Goal: Task Accomplishment & Management: Complete application form

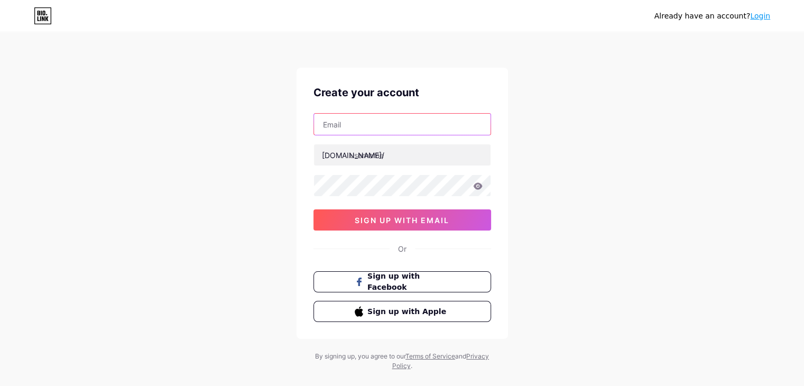
click at [400, 127] on input "text" at bounding box center [402, 124] width 177 height 21
type input "[EMAIL_ADDRESS][DOMAIN_NAME]"
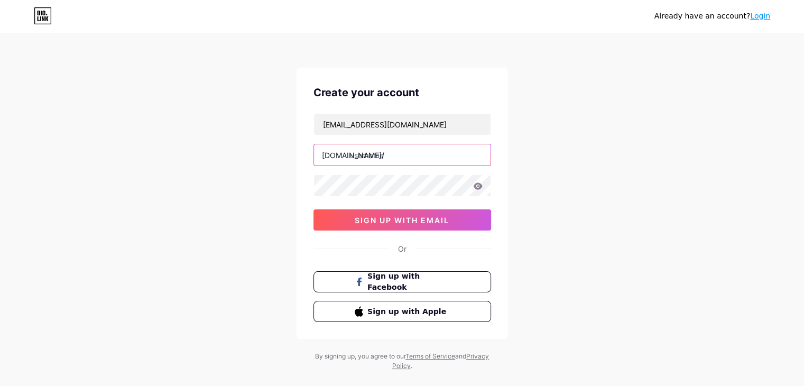
click at [387, 156] on input "text" at bounding box center [402, 154] width 177 height 21
type input "tejaskumat"
click at [474, 186] on icon at bounding box center [477, 185] width 9 height 7
click at [474, 186] on icon at bounding box center [477, 186] width 9 height 7
click at [478, 187] on icon at bounding box center [478, 185] width 10 height 7
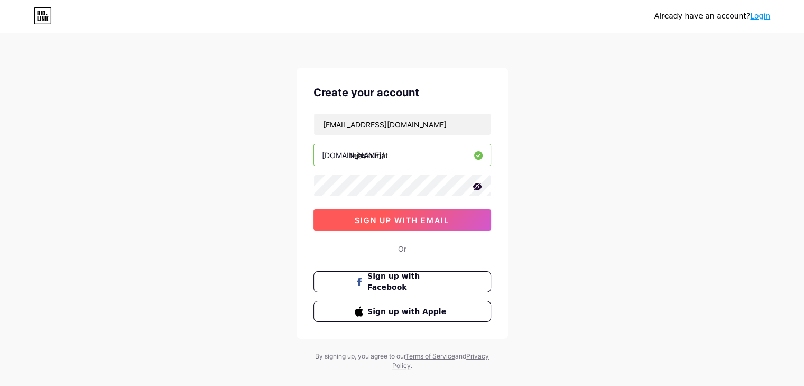
click at [390, 216] on span "sign up with email" at bounding box center [402, 220] width 95 height 9
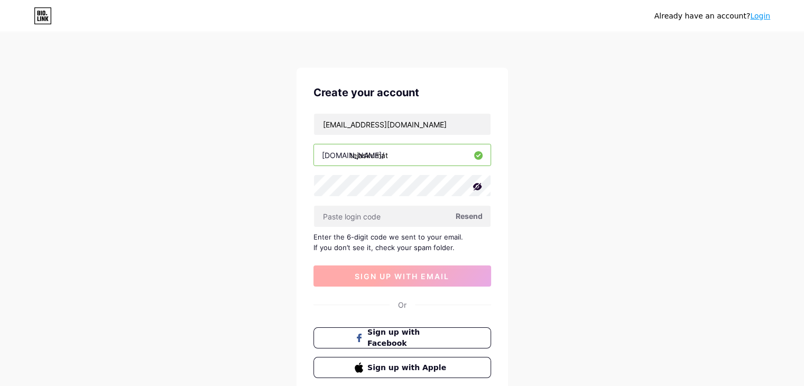
click at [390, 215] on input "text" at bounding box center [402, 216] width 177 height 21
click at [472, 218] on span "Resend" at bounding box center [469, 215] width 27 height 11
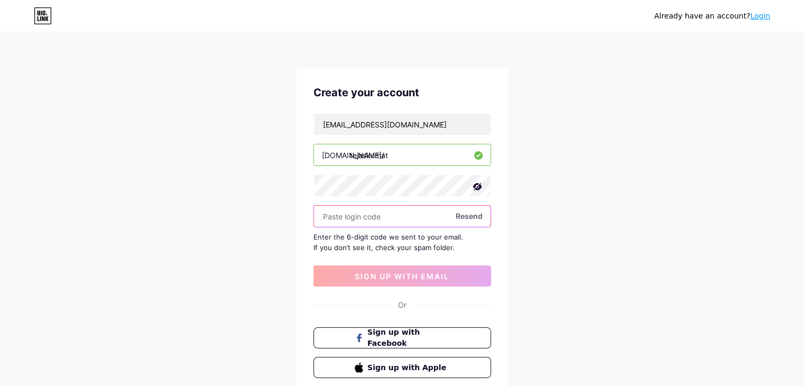
click at [385, 215] on input "text" at bounding box center [402, 216] width 177 height 21
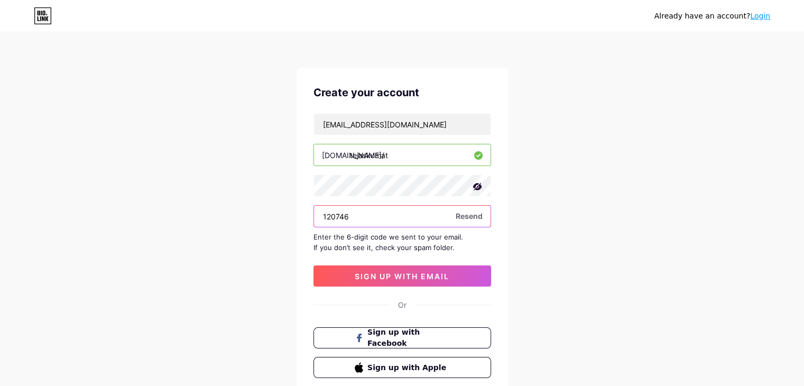
type input "120746"
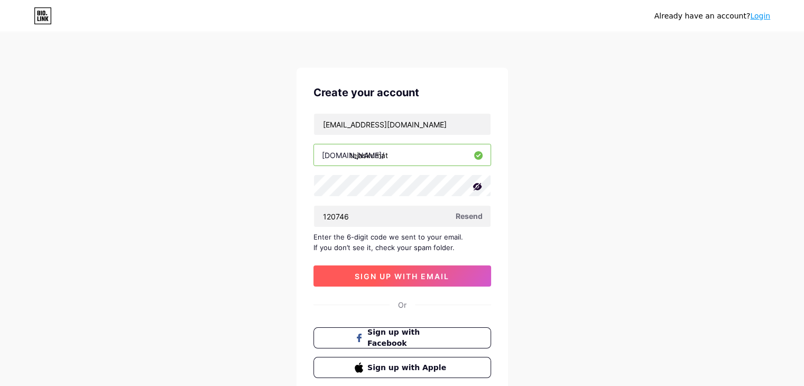
click at [419, 280] on button "sign up with email" at bounding box center [403, 275] width 178 height 21
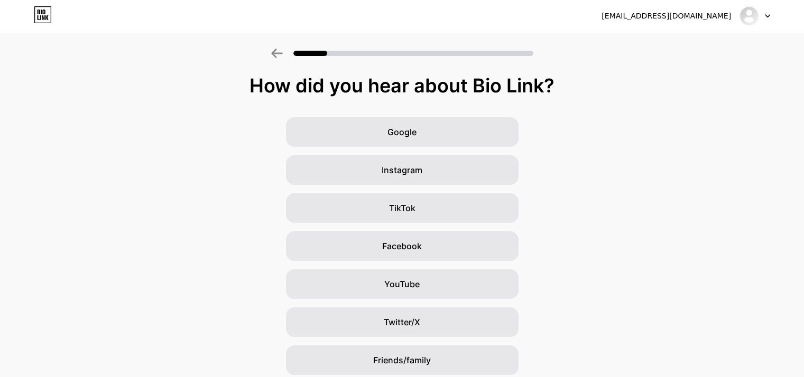
scroll to position [78, 0]
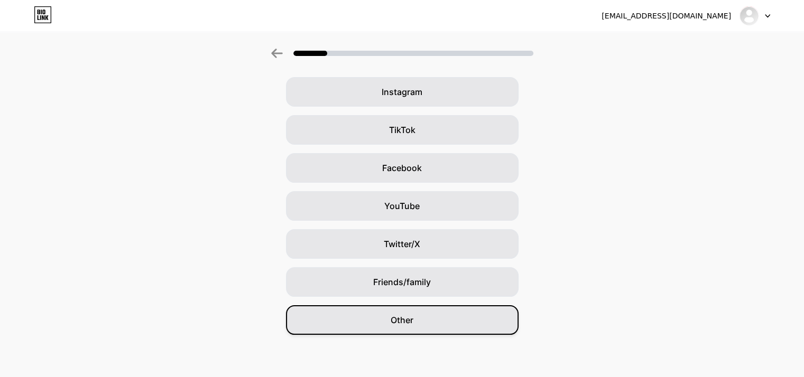
click at [419, 316] on div "Other" at bounding box center [402, 321] width 233 height 30
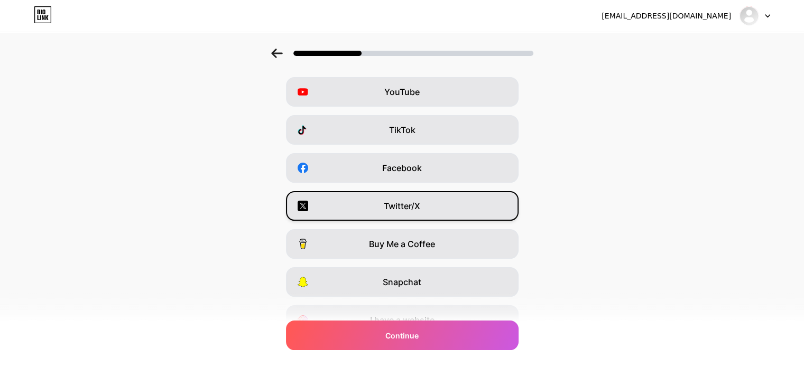
scroll to position [0, 0]
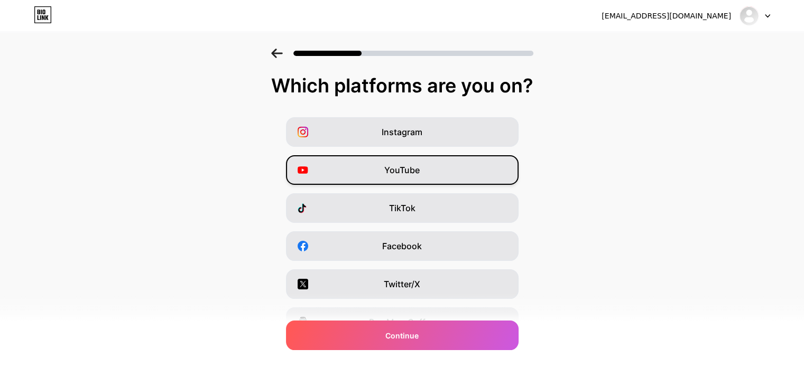
click at [387, 182] on div "YouTube" at bounding box center [402, 170] width 233 height 30
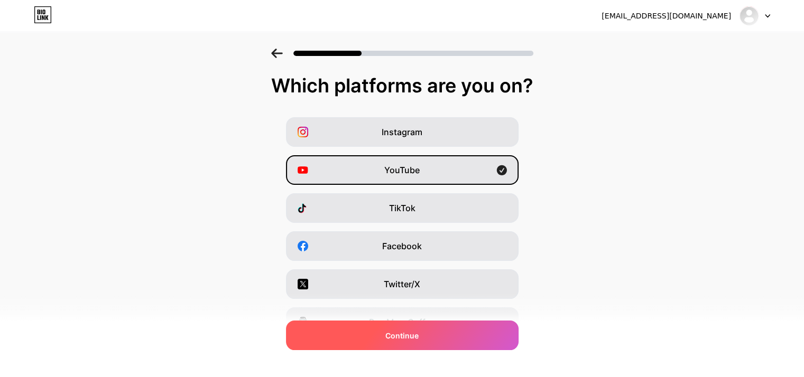
click at [423, 329] on div "Continue" at bounding box center [402, 336] width 233 height 30
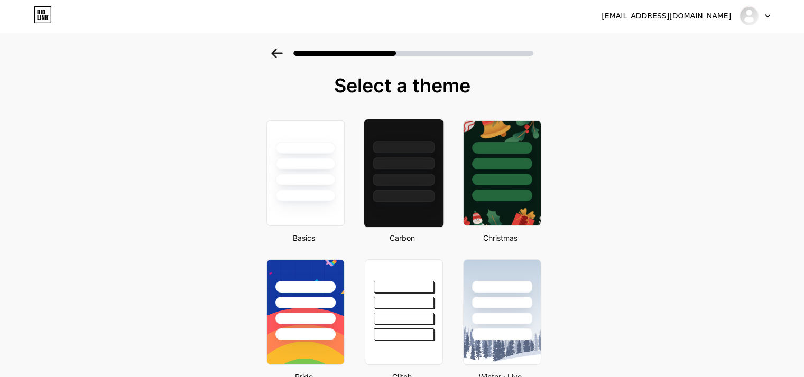
click at [395, 182] on div at bounding box center [404, 180] width 62 height 12
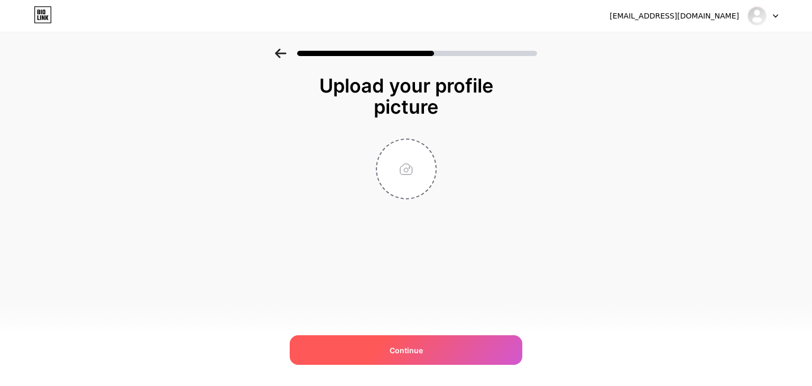
click at [392, 357] on div "Continue" at bounding box center [406, 350] width 233 height 30
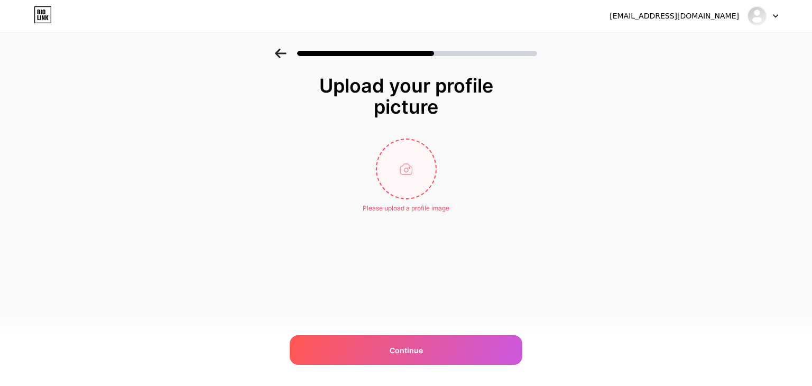
click at [410, 184] on input "file" at bounding box center [406, 169] width 59 height 59
type input "C:\fakepath\sunset-2535770_960_720.jpg"
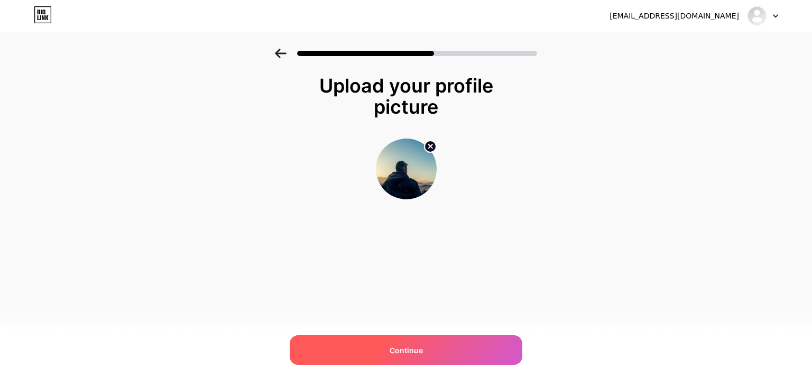
click at [431, 349] on div "Continue" at bounding box center [406, 350] width 233 height 30
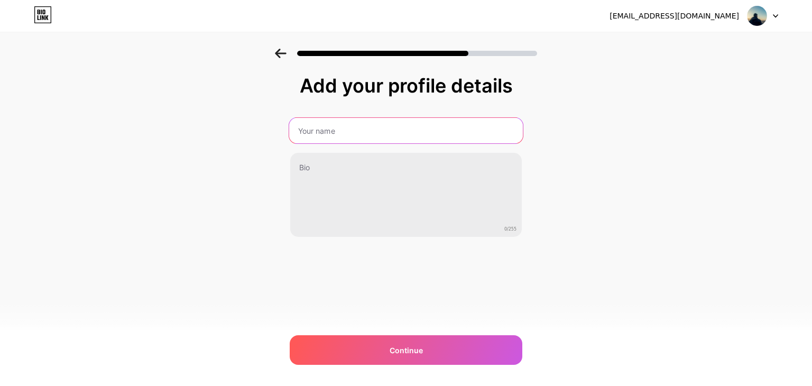
click at [368, 128] on input "text" at bounding box center [406, 130] width 234 height 25
type input "[PERSON_NAME] [PERSON_NAME]"
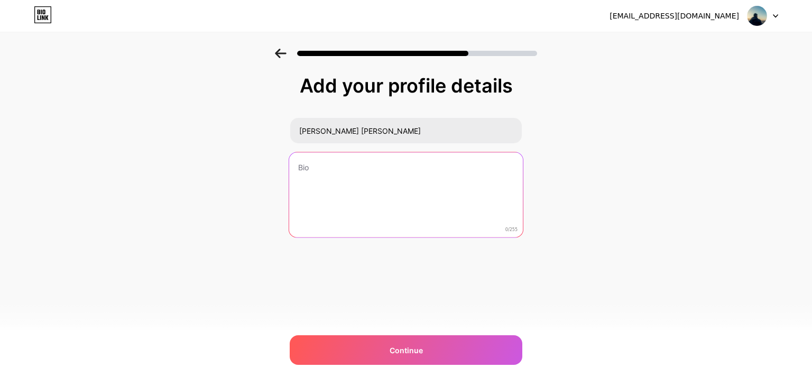
click at [362, 181] on textarea at bounding box center [406, 195] width 234 height 86
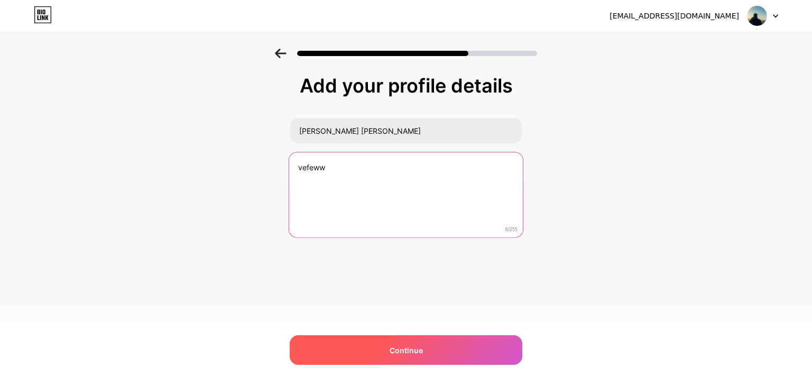
type textarea "vefeww"
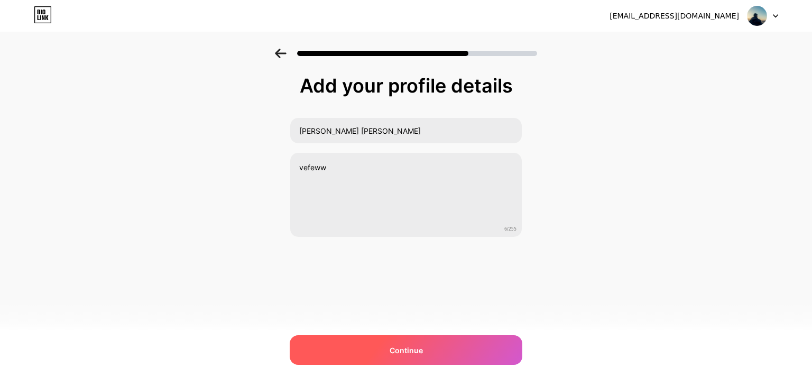
click at [380, 345] on div "Continue" at bounding box center [406, 350] width 233 height 30
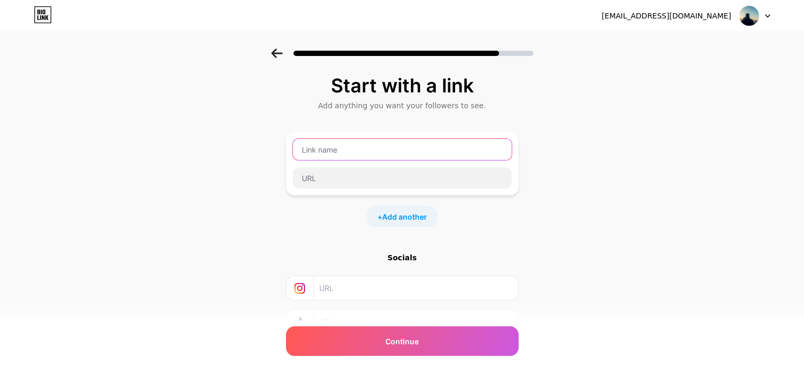
click at [326, 148] on input "text" at bounding box center [402, 149] width 219 height 21
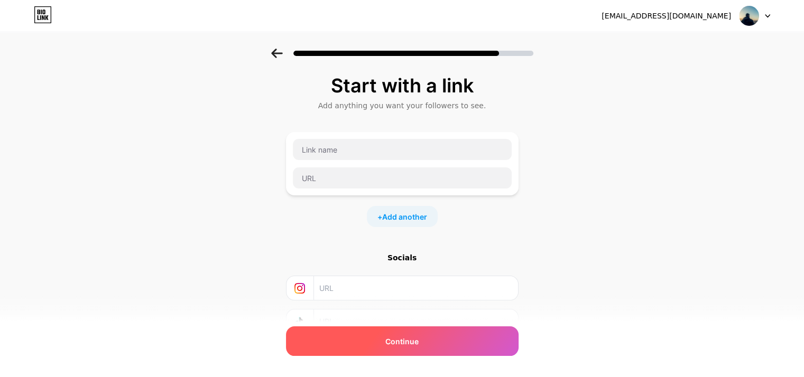
click at [432, 337] on div "Continue" at bounding box center [402, 342] width 233 height 30
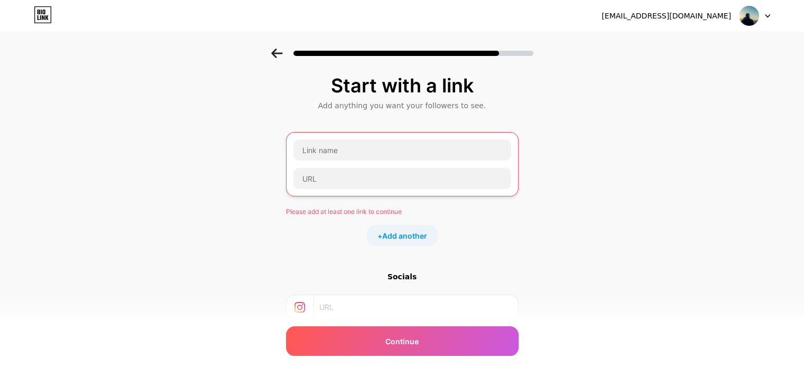
click at [370, 168] on div at bounding box center [402, 179] width 219 height 22
click at [373, 149] on input "text" at bounding box center [402, 150] width 218 height 21
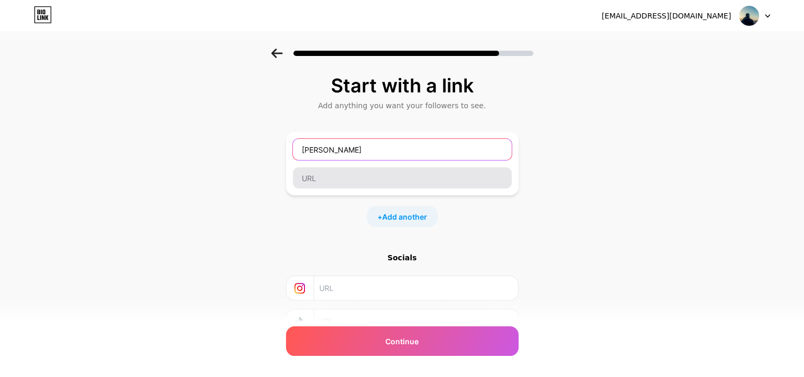
type input "[PERSON_NAME]"
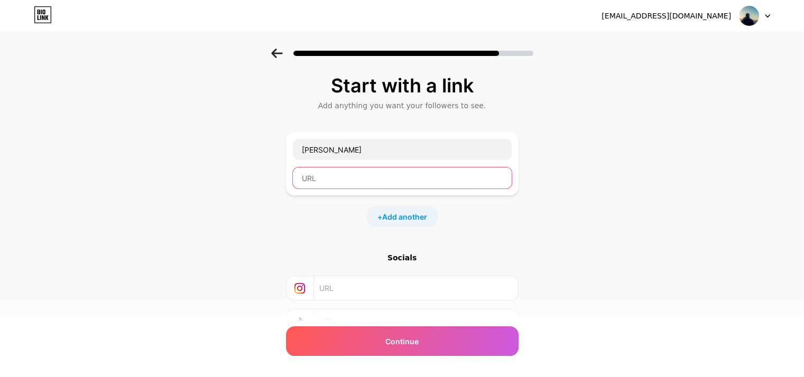
click at [339, 177] on input "text" at bounding box center [402, 178] width 219 height 21
click at [325, 180] on input "text" at bounding box center [402, 178] width 219 height 21
paste input "[URL][DOMAIN_NAME]"
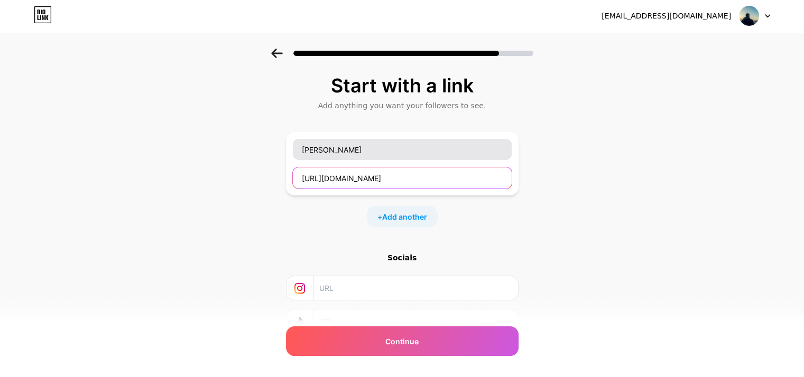
type input "[URL][DOMAIN_NAME]"
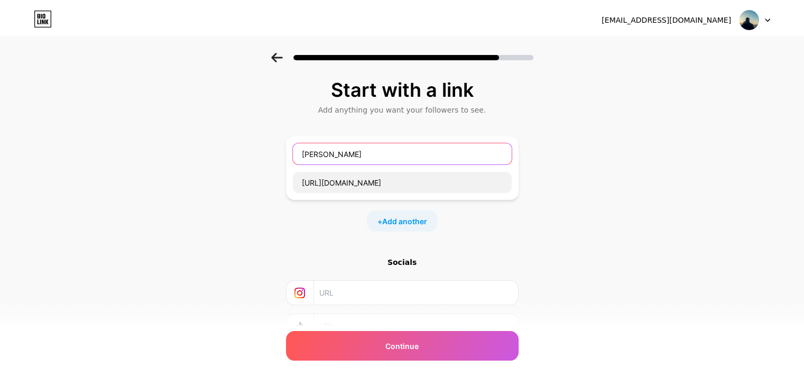
scroll to position [0, 0]
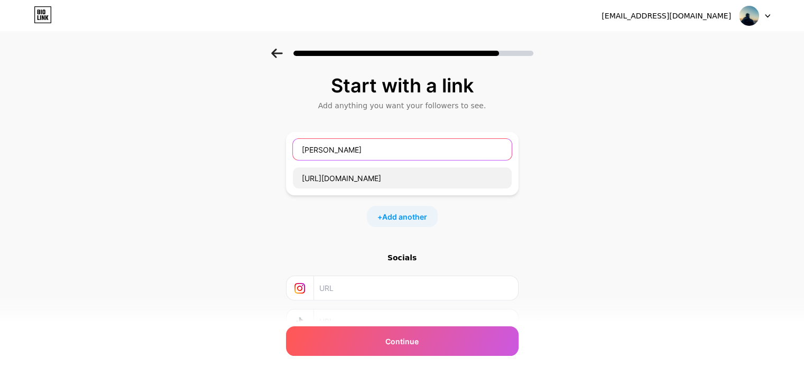
click at [373, 151] on input "[PERSON_NAME]" at bounding box center [402, 149] width 219 height 21
type input "A"
click at [355, 156] on input "text" at bounding box center [402, 149] width 219 height 21
click at [368, 143] on input "text" at bounding box center [402, 149] width 219 height 21
paste input "Unplug to Recharge: The Science-Backed Focus System”"
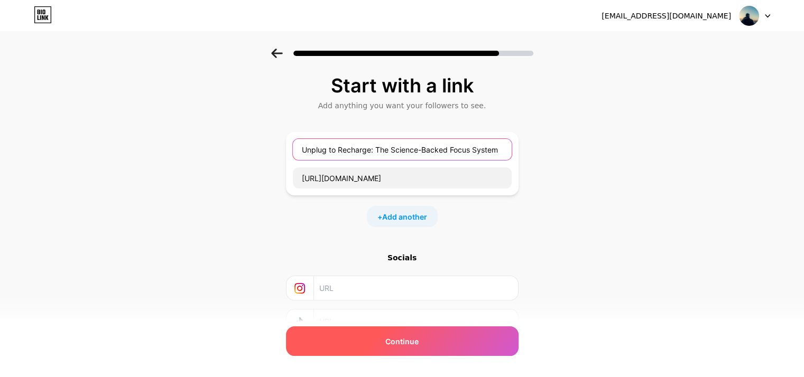
type input "Unplug to Recharge: The Science-Backed Focus System"
click at [400, 343] on span "Continue" at bounding box center [401, 341] width 33 height 11
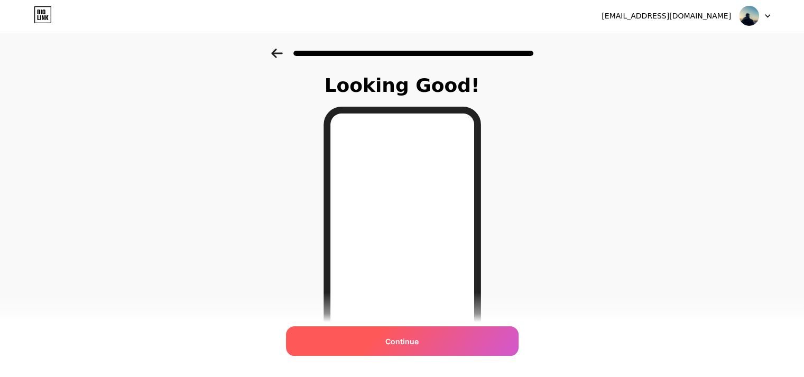
click at [410, 343] on span "Continue" at bounding box center [401, 341] width 33 height 11
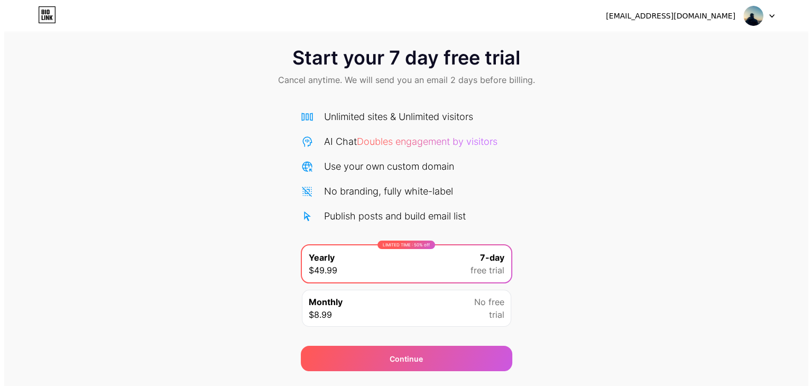
scroll to position [11, 0]
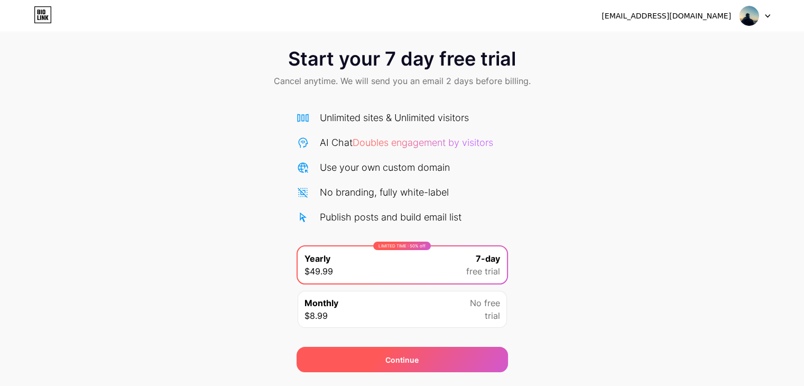
click at [399, 362] on div "Continue" at bounding box center [401, 359] width 33 height 11
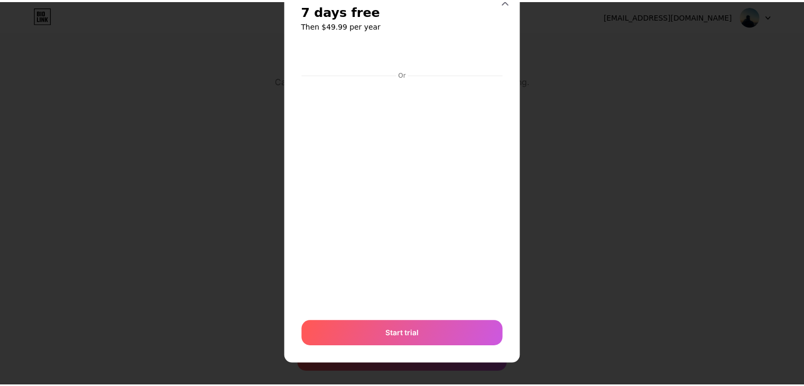
scroll to position [0, 0]
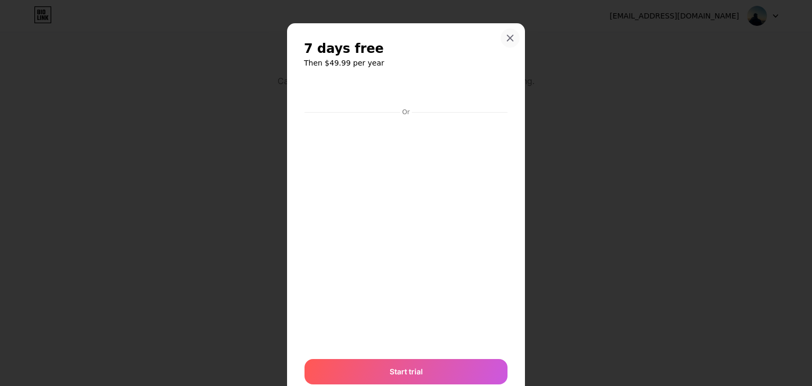
click at [510, 40] on icon at bounding box center [510, 38] width 8 height 8
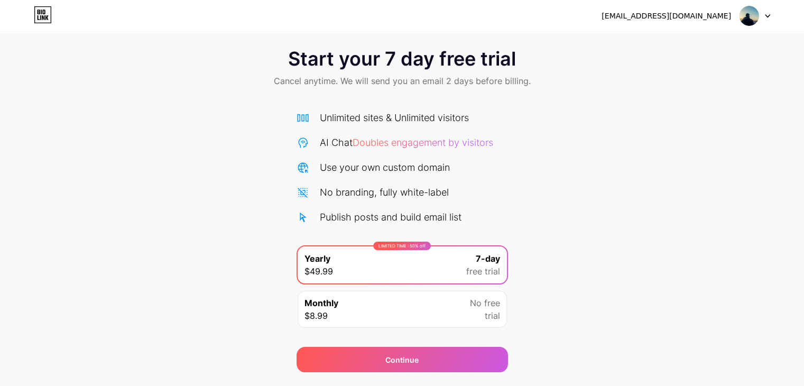
scroll to position [39, 0]
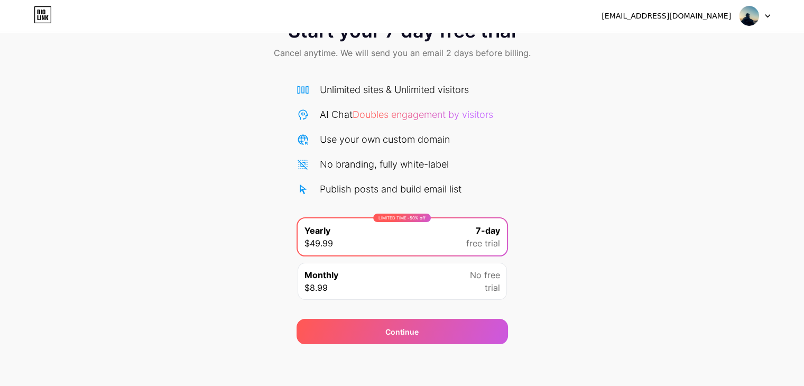
click at [766, 7] on div at bounding box center [755, 15] width 31 height 19
click at [684, 48] on li "Logout" at bounding box center [704, 43] width 131 height 29
